Goal: Information Seeking & Learning: Learn about a topic

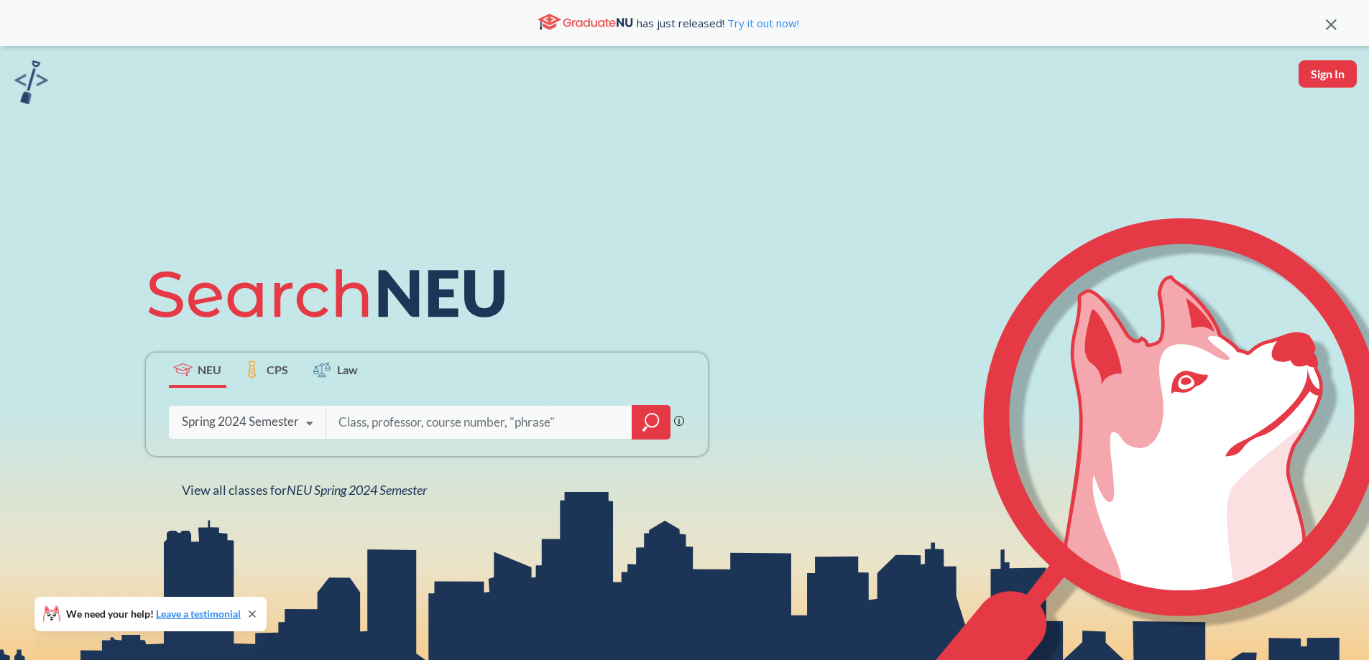
click at [229, 415] on div "Spring 2024 Semester" at bounding box center [240, 422] width 117 height 16
drag, startPoint x: 1137, startPoint y: 16, endPoint x: 898, endPoint y: 39, distance: 239.7
click at [898, 39] on div "has just released! Try it out now!" at bounding box center [684, 23] width 1369 height 46
type input "chem 2311"
